Goal: Contribute content: Contribute content

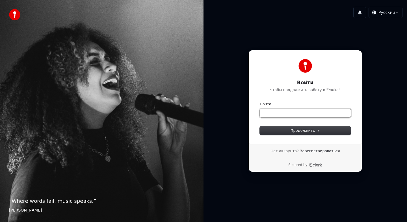
click at [293, 111] on input "Почта" at bounding box center [305, 113] width 91 height 8
type input "*"
click at [260, 101] on button "submit" at bounding box center [260, 101] width 0 height 0
type input "**********"
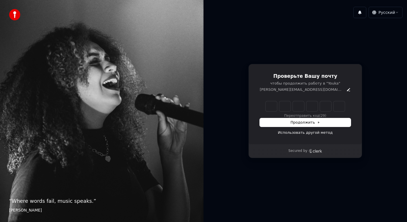
click at [275, 107] on input "Enter verification code" at bounding box center [305, 106] width 79 height 10
type input "******"
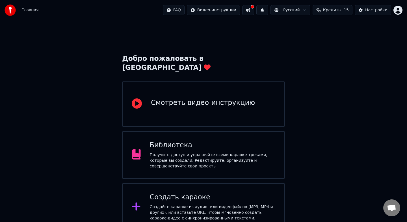
click at [345, 10] on button "Кредиты 15" at bounding box center [333, 10] width 40 height 10
click at [194, 141] on div "Библиотека" at bounding box center [213, 145] width 126 height 9
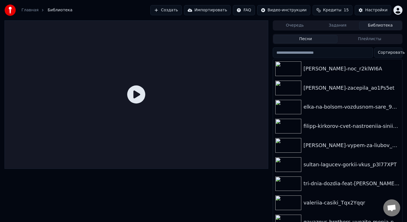
click at [173, 11] on button "Создать" at bounding box center [165, 10] width 31 height 10
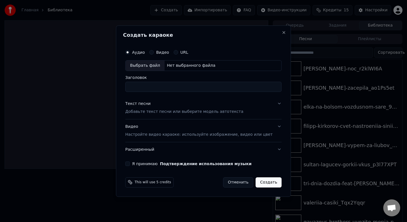
click at [147, 66] on div "Выбрать файл" at bounding box center [144, 65] width 39 height 10
click at [192, 90] on input "Заголовок" at bounding box center [203, 87] width 156 height 10
click at [180, 106] on div "Текст песни Добавьте текст песни или выберите модель автотекста" at bounding box center [184, 108] width 118 height 14
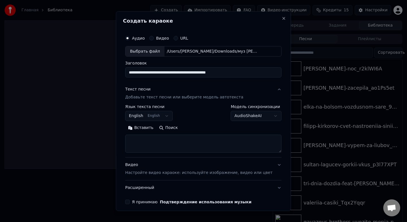
type input "**********"
click at [164, 118] on button "English English" at bounding box center [148, 116] width 47 height 10
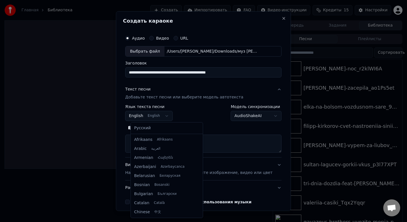
scroll to position [45, 0]
select select "**"
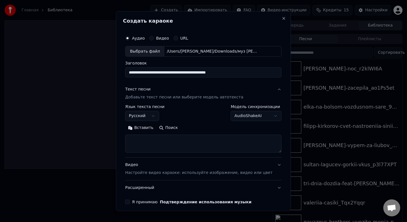
click at [226, 149] on textarea at bounding box center [203, 144] width 156 height 18
paste textarea "**********"
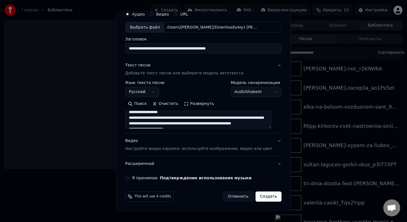
scroll to position [321, 0]
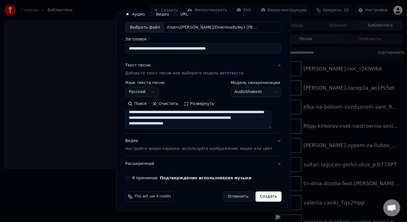
drag, startPoint x: 135, startPoint y: 117, endPoint x: 232, endPoint y: 168, distance: 110.0
click at [235, 171] on div "**********" at bounding box center [203, 94] width 161 height 176
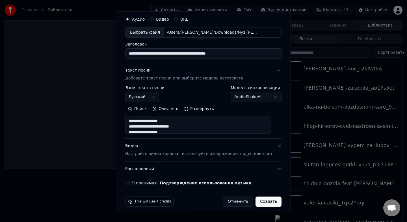
scroll to position [24, 0]
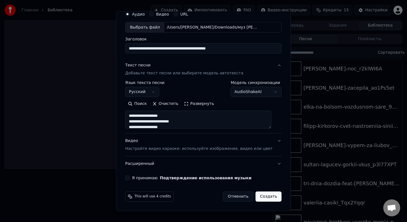
type textarea "**********"
click at [140, 177] on label "Я принимаю Подтверждение использования музыки" at bounding box center [192, 178] width 120 height 4
click at [130, 177] on button "Я принимаю Подтверждение использования музыки" at bounding box center [127, 178] width 5 height 5
click at [266, 200] on button "Создать" at bounding box center [269, 196] width 26 height 10
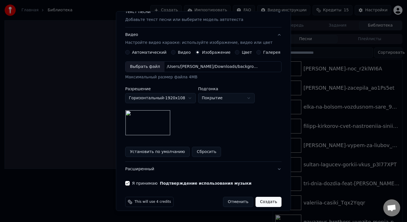
scroll to position [83, 0]
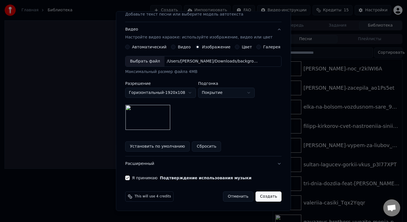
click at [268, 199] on button "Создать" at bounding box center [269, 196] width 26 height 10
click at [267, 196] on button "Создать" at bounding box center [269, 196] width 26 height 10
click at [264, 196] on button "Создать" at bounding box center [269, 196] width 26 height 10
click at [268, 197] on button "Создать" at bounding box center [269, 196] width 26 height 10
click at [263, 198] on button "Создать" at bounding box center [269, 196] width 26 height 10
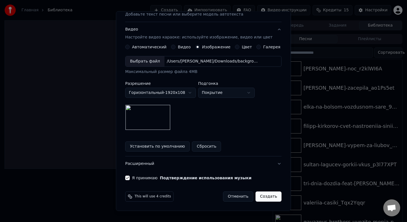
click at [264, 196] on button "Создать" at bounding box center [269, 196] width 26 height 10
click at [278, 162] on button "Расширенный" at bounding box center [203, 163] width 156 height 15
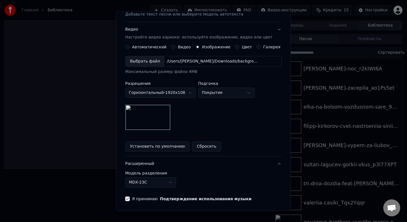
scroll to position [0, 0]
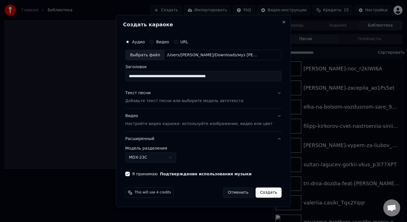
click at [263, 192] on button "Создать" at bounding box center [269, 192] width 26 height 10
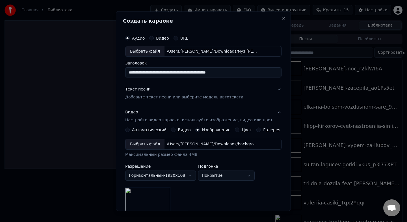
scroll to position [83, 0]
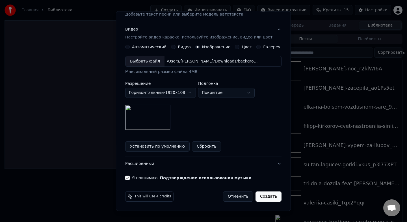
click at [171, 144] on button "Установить по умолчанию" at bounding box center [157, 146] width 64 height 10
click at [265, 198] on button "Создать" at bounding box center [269, 196] width 26 height 10
click at [271, 161] on button "Расширенный" at bounding box center [203, 163] width 156 height 15
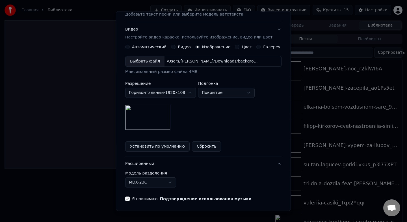
scroll to position [0, 0]
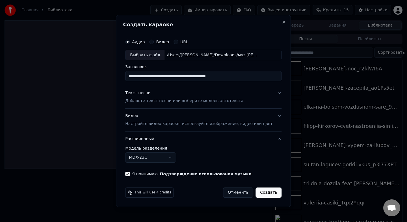
click at [130, 174] on button "Я принимаю Подтверждение использования музыки" at bounding box center [127, 174] width 5 height 5
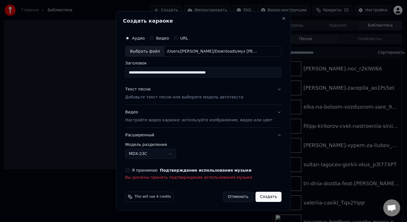
click at [271, 199] on button "Создать" at bounding box center [269, 197] width 26 height 10
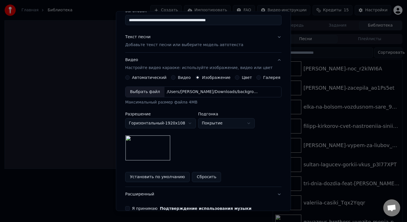
scroll to position [91, 0]
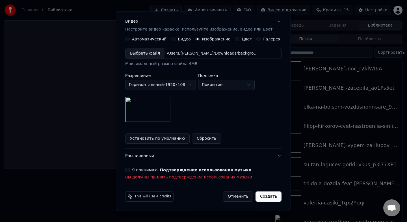
click at [132, 172] on div "Я принимаю Подтверждение использования музыки Вы должны принять подтверждение и…" at bounding box center [203, 174] width 156 height 12
click at [130, 171] on button "Я принимаю Подтверждение использования музыки" at bounding box center [127, 170] width 5 height 5
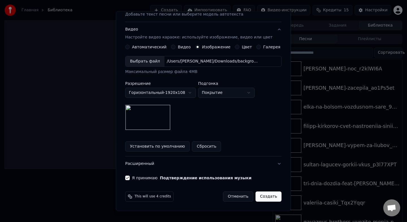
scroll to position [83, 0]
click at [151, 199] on div "This will use 4 credits" at bounding box center [149, 196] width 48 height 10
click at [132, 197] on icon at bounding box center [130, 196] width 5 height 5
click at [132, 196] on icon at bounding box center [130, 196] width 5 height 5
click at [265, 197] on button "Создать" at bounding box center [269, 196] width 26 height 10
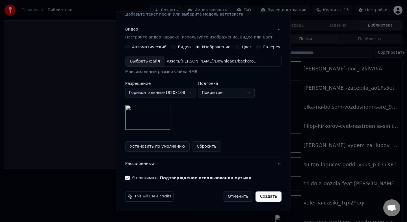
click at [265, 197] on button "Создать" at bounding box center [269, 196] width 26 height 10
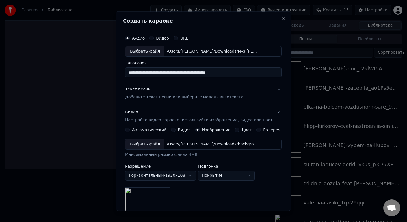
click at [267, 90] on button "Текст песни Добавьте текст песни или выберите модель автотекста" at bounding box center [203, 93] width 156 height 23
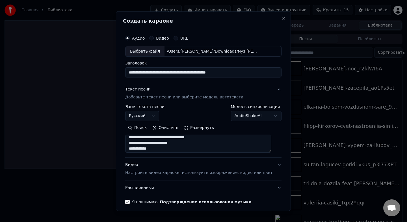
scroll to position [28, 0]
click at [228, 173] on p "Настройте видео караоке: используйте изображение, видео или цвет" at bounding box center [198, 173] width 147 height 6
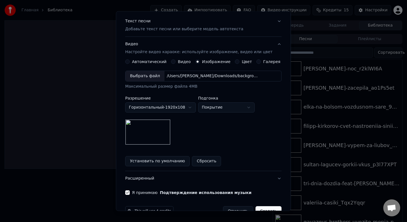
scroll to position [83, 0]
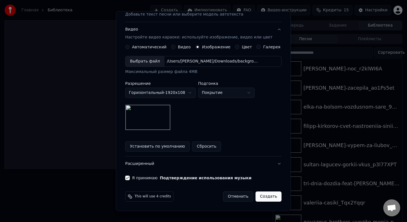
click at [148, 45] on label "Автоматический" at bounding box center [149, 47] width 34 height 4
click at [130, 45] on button "Автоматический" at bounding box center [127, 47] width 5 height 5
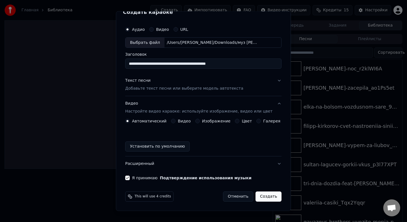
click at [265, 194] on button "Создать" at bounding box center [269, 196] width 26 height 10
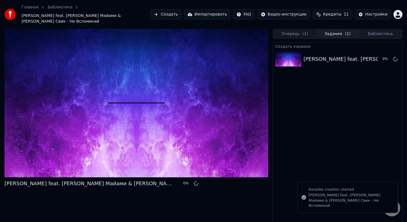
click at [378, 30] on button "Библиотека" at bounding box center [380, 34] width 43 height 8
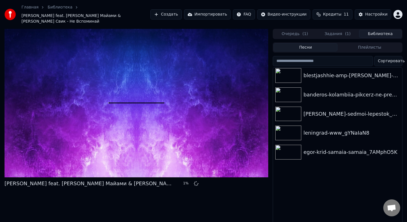
scroll to position [0, 0]
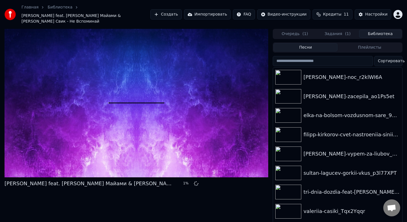
click at [340, 12] on span "Кредиты" at bounding box center [332, 15] width 18 height 6
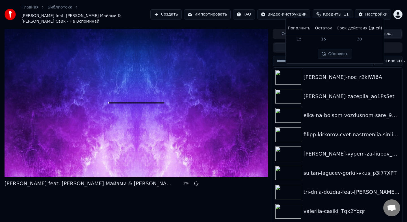
click at [303, 38] on td "15" at bounding box center [298, 39] width 27 height 10
click at [336, 56] on button "Обновить" at bounding box center [335, 54] width 34 height 10
click at [363, 26] on th "Срок действия (дней)" at bounding box center [359, 28] width 50 height 11
click at [373, 13] on div "Настройки" at bounding box center [376, 15] width 22 height 6
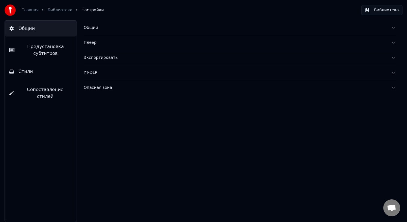
click at [32, 10] on link "Главная" at bounding box center [29, 10] width 17 height 6
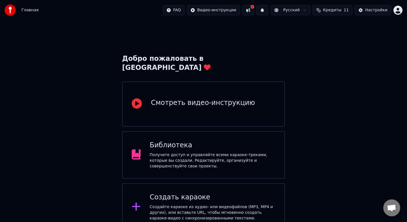
click at [253, 11] on button at bounding box center [248, 10] width 12 height 10
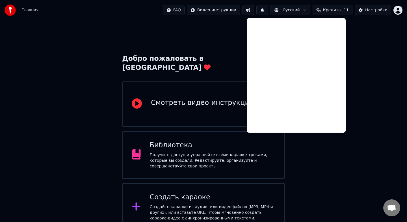
click at [322, 156] on div "Добро пожаловать в Youka Смотреть видео-инструкцию Библиотека Получите доступ и…" at bounding box center [203, 125] width 407 height 210
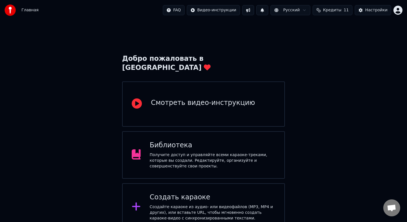
click at [178, 10] on html "Главная FAQ Видео-инструкции Русский Кредиты 11 Настройки Добро пожаловать в Yo…" at bounding box center [203, 115] width 407 height 231
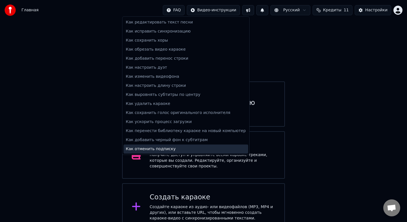
click at [189, 146] on div "Как отменить подписку" at bounding box center [186, 148] width 125 height 9
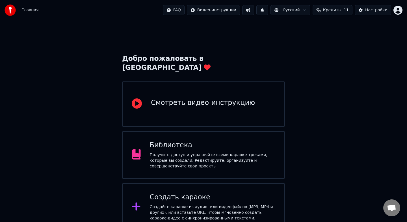
click at [212, 165] on div "Библиотека Получите доступ и управляйте всеми караоке-треками, которые вы созда…" at bounding box center [203, 154] width 163 height 47
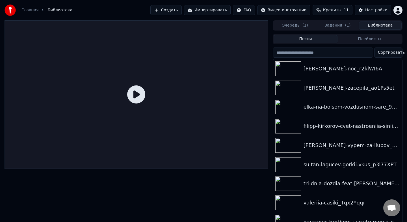
click at [334, 22] on button "Задания ( 1 )" at bounding box center [337, 25] width 43 height 8
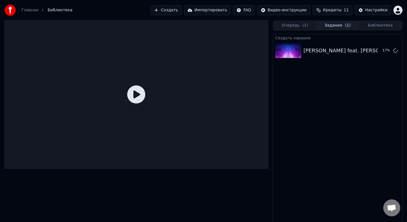
click at [372, 26] on button "Библиотека" at bounding box center [380, 25] width 43 height 8
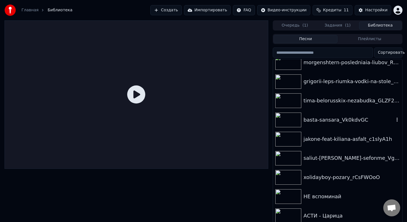
scroll to position [3, 0]
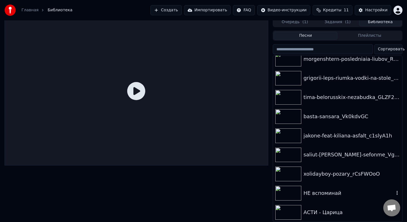
click at [324, 197] on div "НЕ вспоминай" at bounding box center [337, 192] width 129 height 19
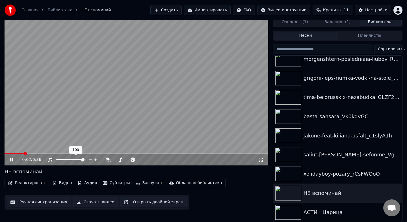
drag, startPoint x: 72, startPoint y: 160, endPoint x: 67, endPoint y: 162, distance: 4.8
click at [67, 162] on div at bounding box center [76, 160] width 46 height 6
click at [65, 159] on span at bounding box center [60, 159] width 9 height 1
click at [67, 159] on span at bounding box center [67, 159] width 3 height 3
click at [122, 161] on div at bounding box center [134, 160] width 46 height 6
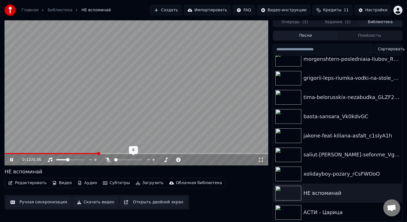
click at [122, 160] on div at bounding box center [134, 160] width 46 height 6
click at [123, 160] on div at bounding box center [134, 160] width 46 height 6
click at [136, 161] on span at bounding box center [134, 159] width 3 height 3
click at [10, 158] on icon at bounding box center [15, 159] width 13 height 5
click at [14, 159] on icon at bounding box center [15, 159] width 13 height 5
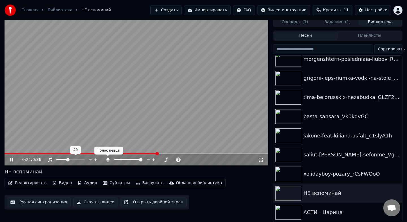
click at [106, 160] on icon at bounding box center [108, 159] width 6 height 5
click at [108, 158] on icon at bounding box center [108, 159] width 6 height 5
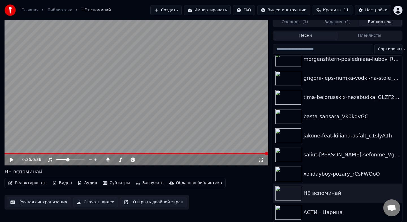
click at [12, 158] on icon at bounding box center [11, 160] width 3 height 4
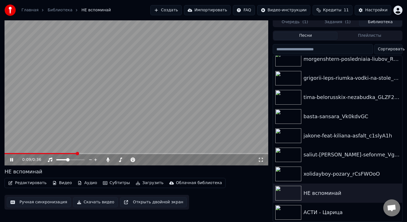
click at [314, 211] on div "АСТИ - Царица" at bounding box center [349, 212] width 91 height 8
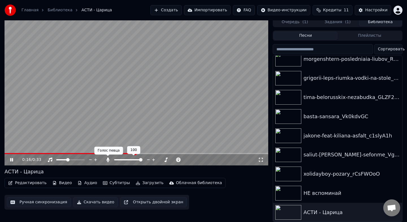
click at [108, 161] on icon at bounding box center [107, 159] width 3 height 5
click at [108, 161] on icon at bounding box center [108, 159] width 6 height 5
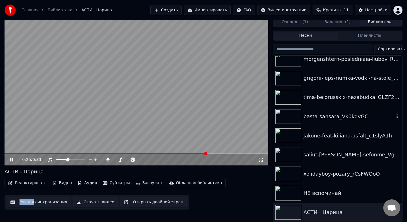
click at [284, 116] on img at bounding box center [288, 116] width 26 height 15
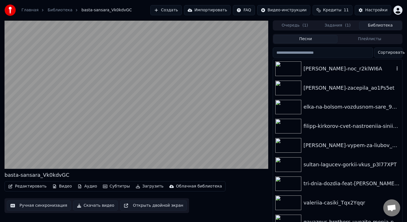
click at [330, 72] on div "[PERSON_NAME]-noc_r2klWI6A" at bounding box center [349, 69] width 91 height 8
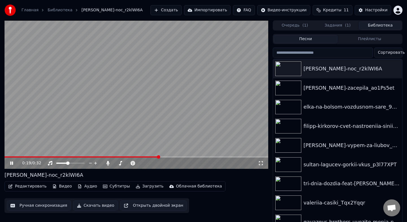
click at [341, 25] on button "Задания ( 1 )" at bounding box center [337, 25] width 43 height 8
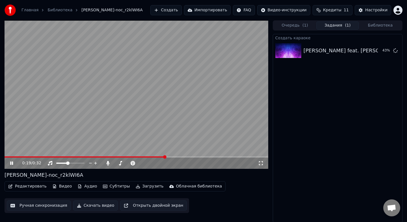
click at [363, 27] on button "Библиотека" at bounding box center [380, 25] width 43 height 8
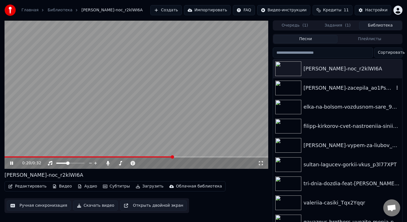
click at [332, 86] on div "[PERSON_NAME]-zacepila_ao1Ps5et" at bounding box center [349, 88] width 91 height 8
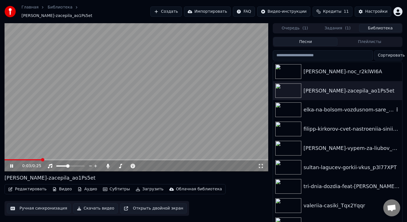
click at [326, 106] on div "elka-na-bolsom-vozdusnom-sare_9vR1KzRu" at bounding box center [349, 110] width 91 height 8
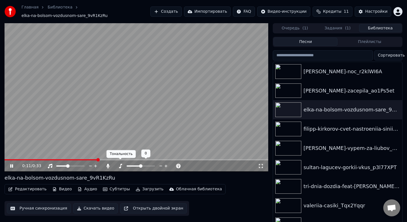
click at [122, 164] on icon at bounding box center [121, 166] width 6 height 5
drag, startPoint x: 133, startPoint y: 164, endPoint x: 138, endPoint y: 164, distance: 4.8
click at [137, 164] on div at bounding box center [146, 166] width 46 height 6
click at [141, 164] on span at bounding box center [140, 165] width 3 height 3
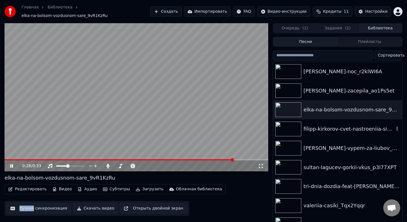
click at [285, 127] on img at bounding box center [288, 129] width 26 height 15
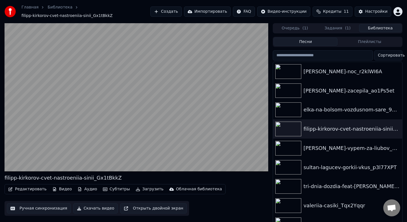
click at [334, 27] on button "Задания ( 1 )" at bounding box center [337, 28] width 43 height 8
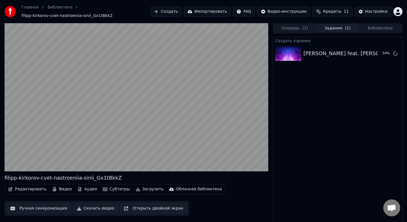
click at [377, 26] on button "Библиотека" at bounding box center [380, 28] width 43 height 8
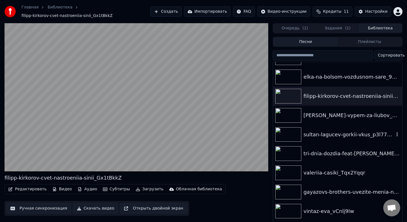
scroll to position [85, 0]
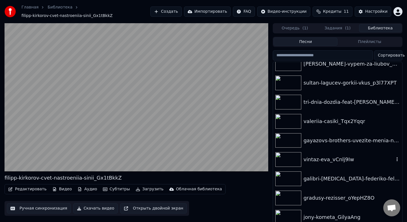
click at [288, 159] on img at bounding box center [288, 159] width 26 height 15
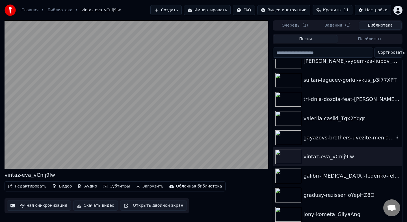
scroll to position [152, 0]
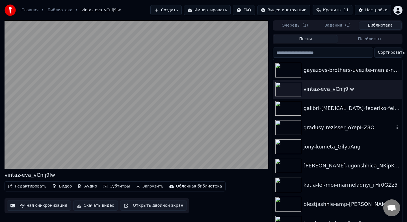
click at [292, 126] on img at bounding box center [288, 127] width 26 height 15
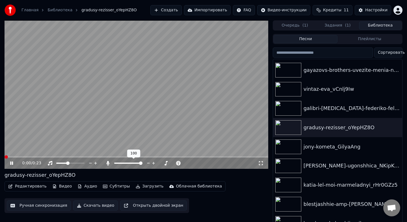
click at [131, 164] on div at bounding box center [134, 163] width 46 height 6
click at [126, 163] on span at bounding box center [120, 163] width 12 height 1
click at [127, 162] on span at bounding box center [127, 162] width 3 height 3
click at [128, 162] on span at bounding box center [128, 162] width 3 height 3
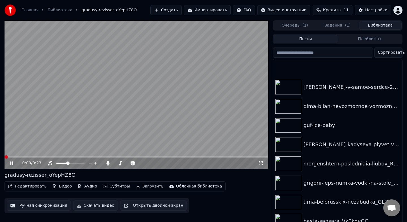
scroll to position [698, 0]
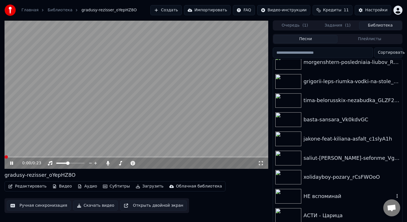
click at [308, 199] on div "НЕ вспоминай" at bounding box center [349, 196] width 91 height 8
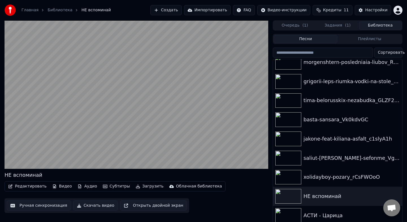
click at [341, 26] on button "Задания ( 1 )" at bounding box center [337, 25] width 43 height 8
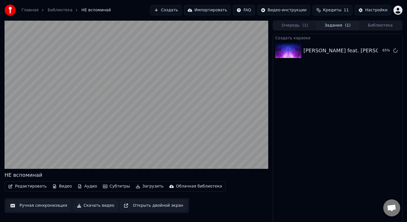
click at [378, 25] on button "Библиотека" at bounding box center [380, 25] width 43 height 8
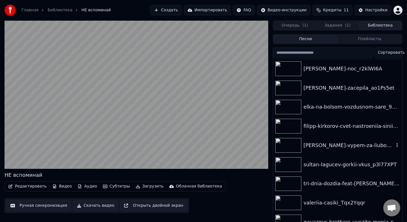
click at [324, 142] on div "[PERSON_NAME]-vypem-za-liubov_2zSb9Owj" at bounding box center [349, 145] width 91 height 8
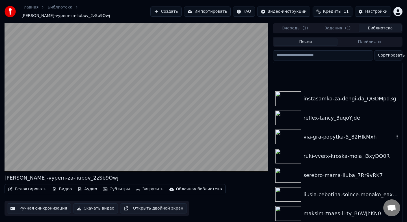
scroll to position [618, 0]
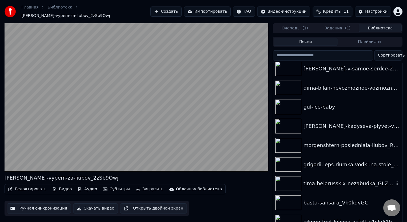
click at [322, 179] on div "tima-belorusskix-nezabudka_GLZF2D7N" at bounding box center [349, 183] width 91 height 8
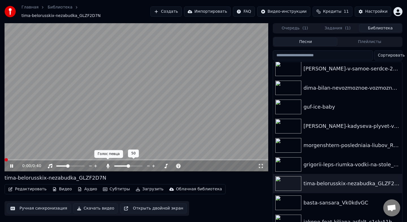
click at [107, 164] on icon at bounding box center [107, 166] width 3 height 5
click at [107, 164] on icon at bounding box center [108, 166] width 6 height 5
click at [126, 163] on div at bounding box center [134, 166] width 46 height 6
click at [129, 163] on div at bounding box center [134, 166] width 46 height 6
click at [128, 164] on span at bounding box center [128, 165] width 3 height 3
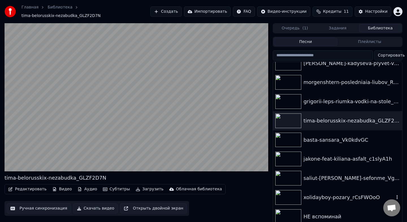
scroll to position [697, 0]
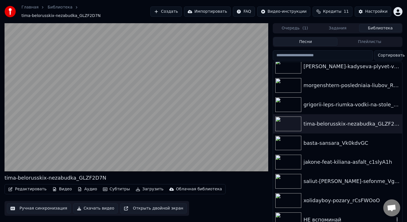
click at [326, 212] on div "НЕ вспоминай" at bounding box center [337, 219] width 129 height 19
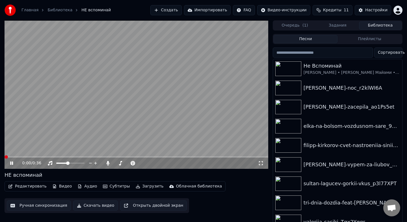
click at [300, 23] on button "Очередь ( 1 )" at bounding box center [295, 25] width 43 height 8
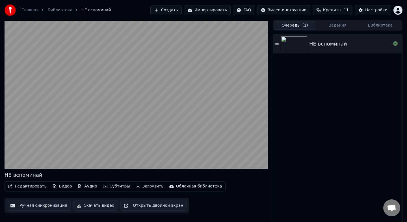
click at [379, 27] on button "Библиотека" at bounding box center [380, 25] width 43 height 8
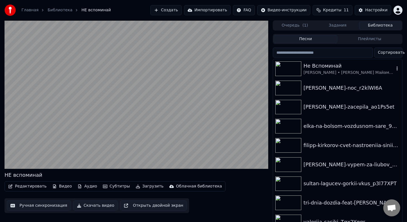
click at [288, 66] on img at bounding box center [288, 68] width 26 height 15
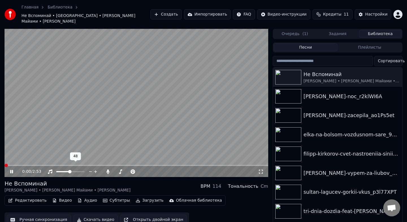
click at [70, 170] on span at bounding box center [69, 171] width 3 height 3
click at [70, 170] on span at bounding box center [70, 171] width 3 height 3
click at [115, 170] on span at bounding box center [116, 171] width 3 height 3
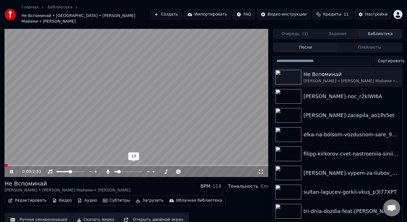
click at [118, 170] on span at bounding box center [118, 171] width 3 height 3
click at [262, 169] on icon at bounding box center [261, 171] width 6 height 5
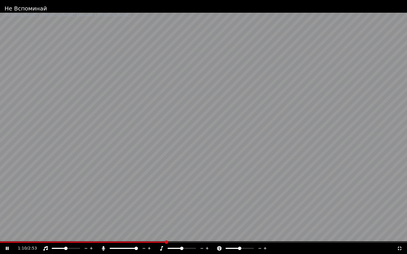
click at [138, 222] on span at bounding box center [136, 248] width 3 height 3
click at [123, 222] on div at bounding box center [129, 249] width 46 height 6
click at [125, 222] on div at bounding box center [129, 249] width 46 height 6
click at [123, 222] on span at bounding box center [116, 248] width 13 height 1
